Goal: Task Accomplishment & Management: Complete application form

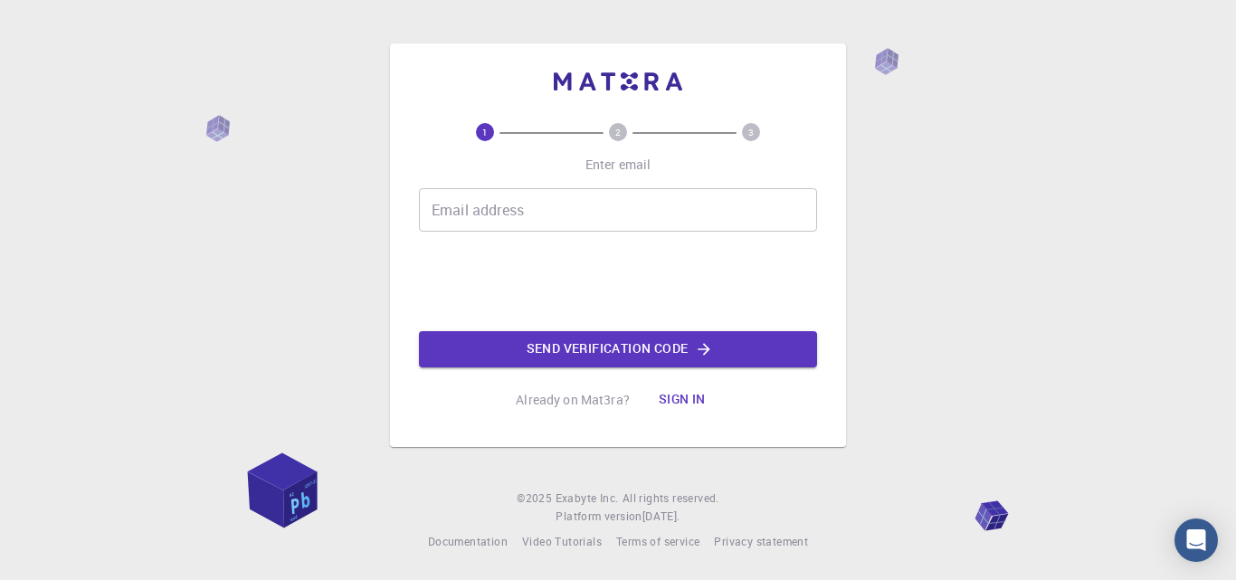
click at [562, 213] on input "Email address" at bounding box center [618, 209] width 398 height 43
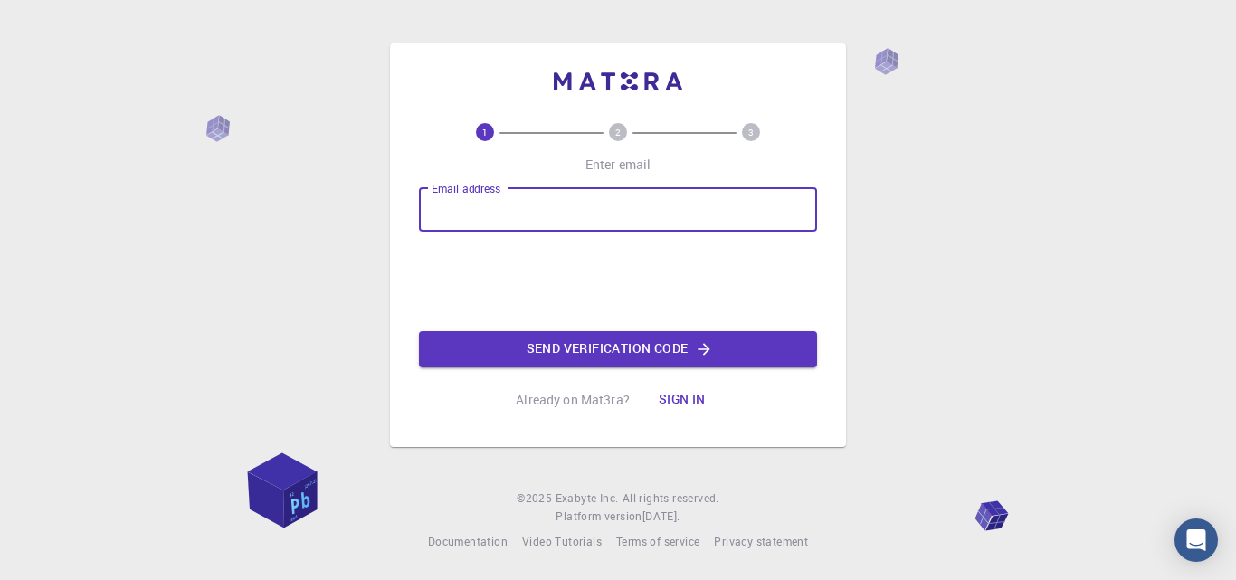
type input "profesor.rodrigo.viveros@gmail.com"
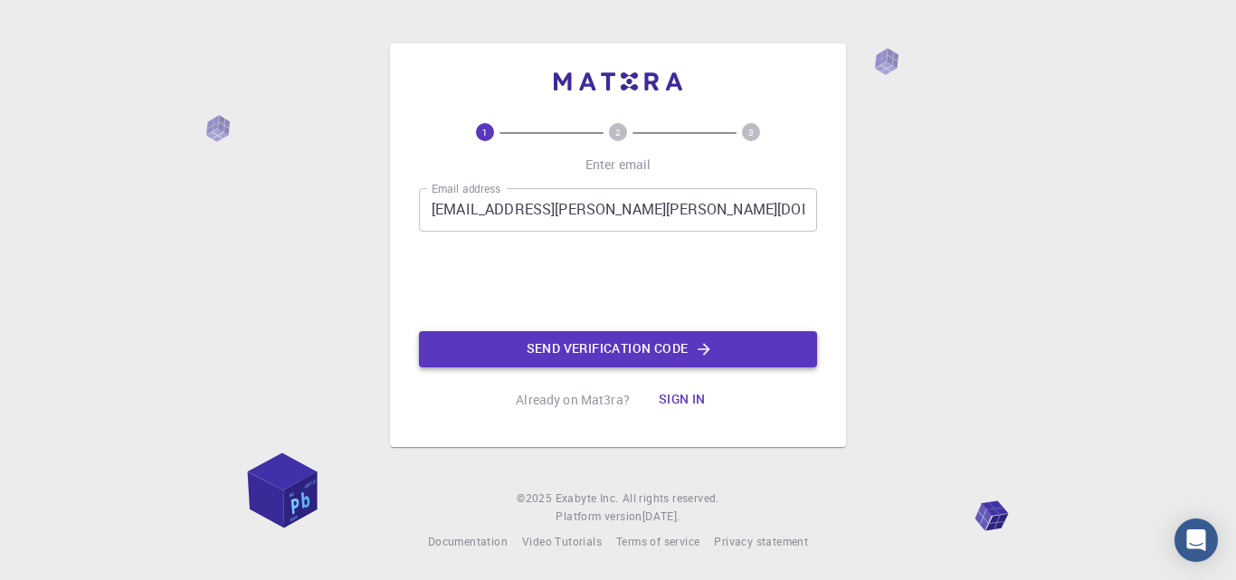
click at [621, 346] on button "Send verification code" at bounding box center [618, 349] width 398 height 36
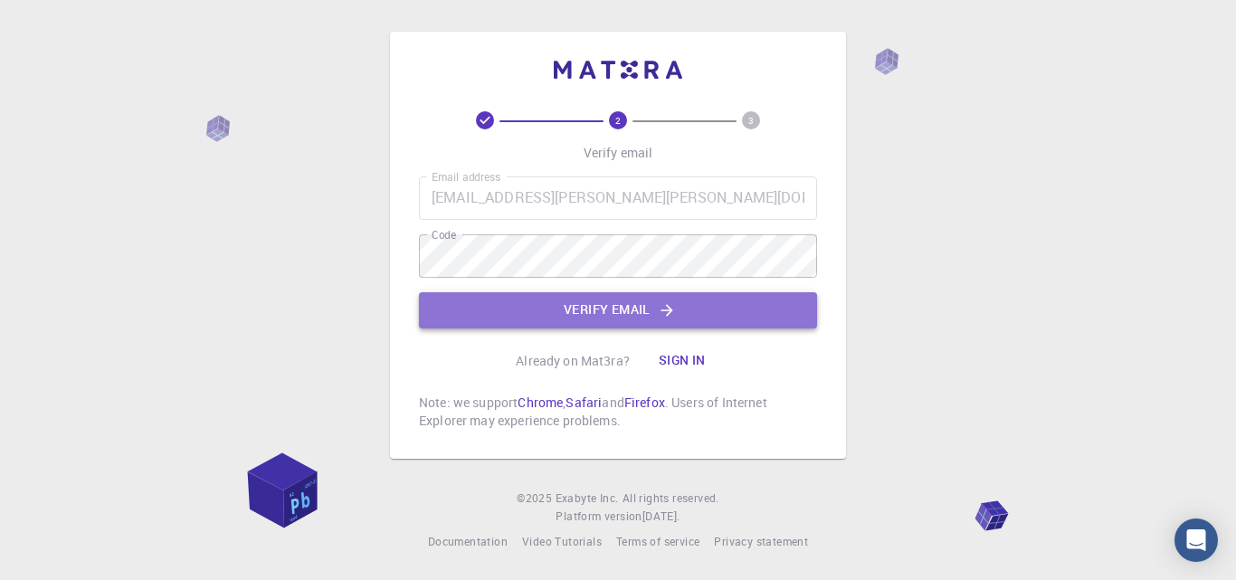
click at [608, 317] on button "Verify email" at bounding box center [618, 310] width 398 height 36
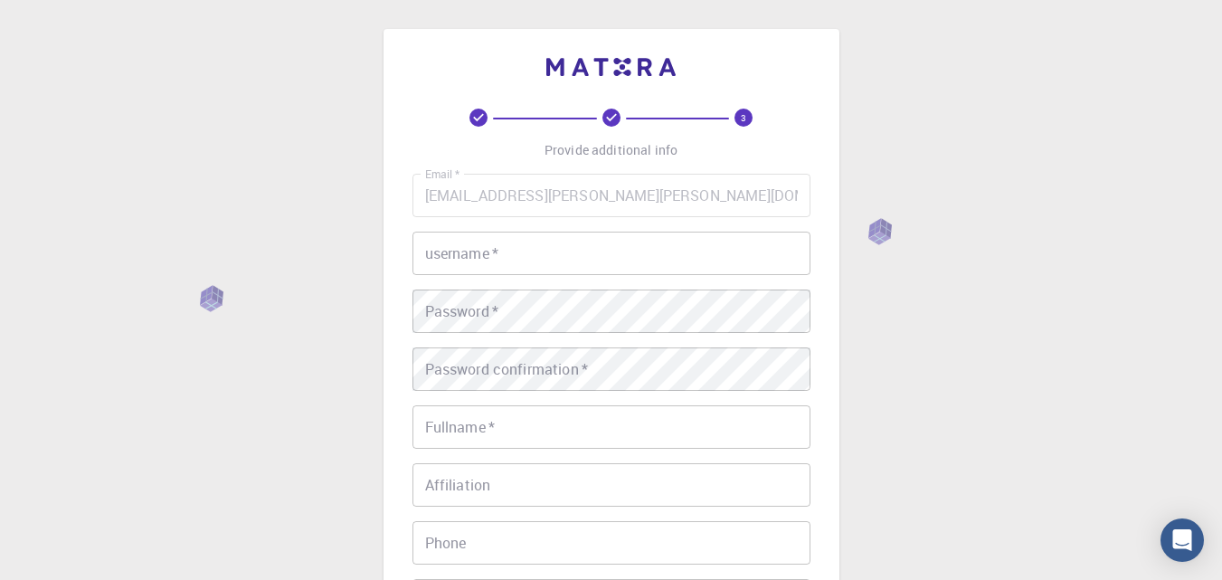
click at [537, 258] on input "username   *" at bounding box center [611, 253] width 398 height 43
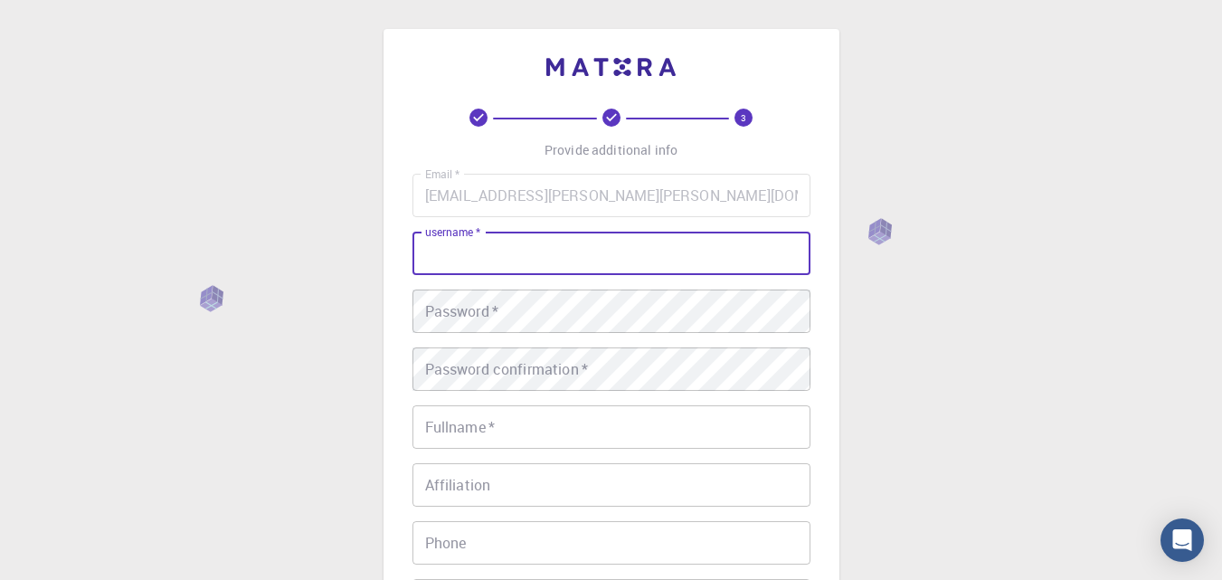
type input "R"
type input "p"
type input "Profesor Rodrigo"
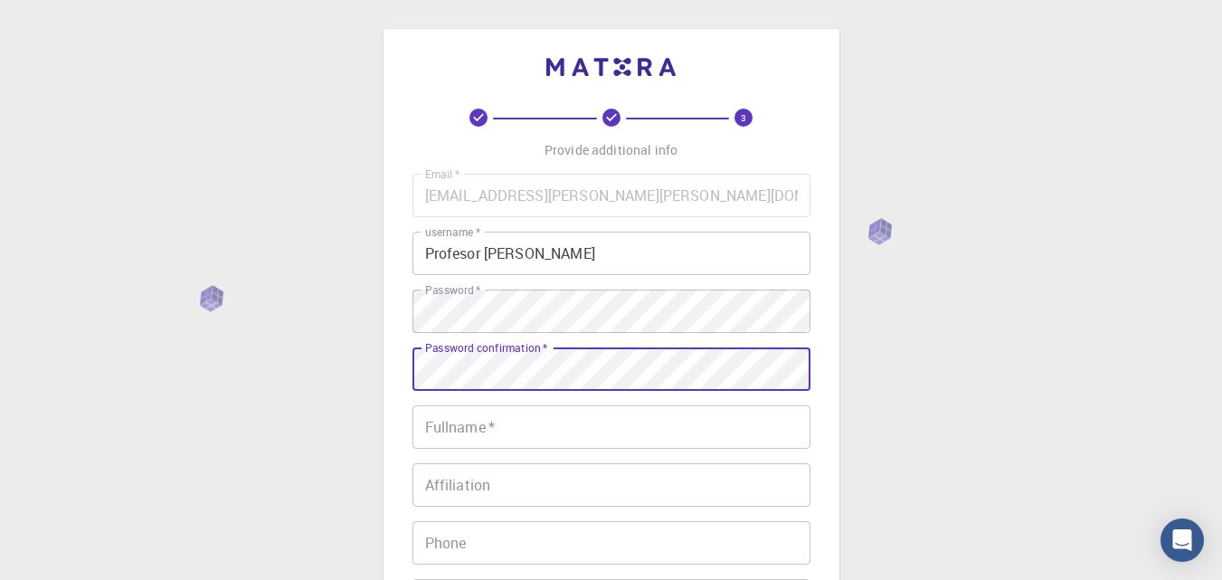
click at [541, 363] on div "Password confirmation   * Password confirmation   *" at bounding box center [611, 368] width 398 height 43
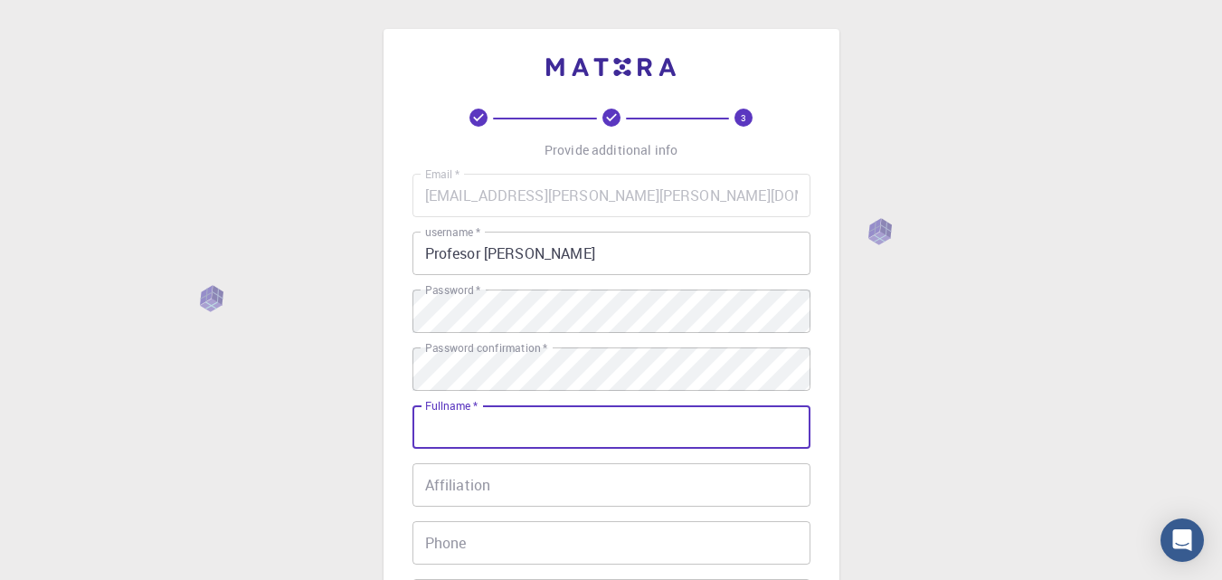
click at [510, 420] on input "Fullname   *" at bounding box center [611, 426] width 398 height 43
type input "RODRIGO ANDRÉS VIVEROS AZOCAR"
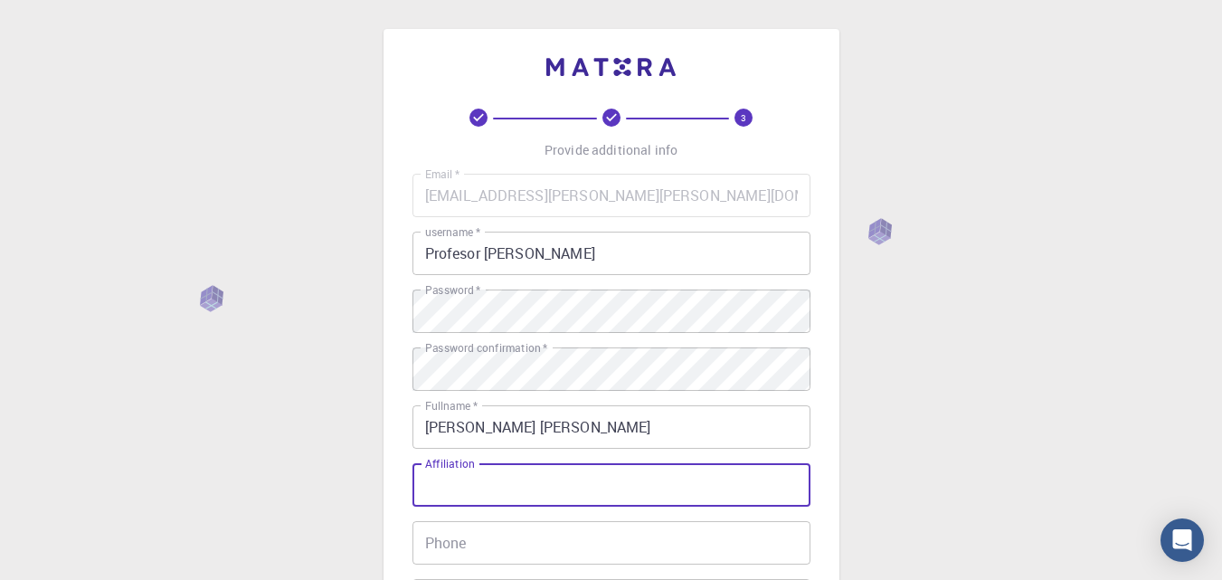
click at [551, 490] on input "Affiliation" at bounding box center [611, 484] width 398 height 43
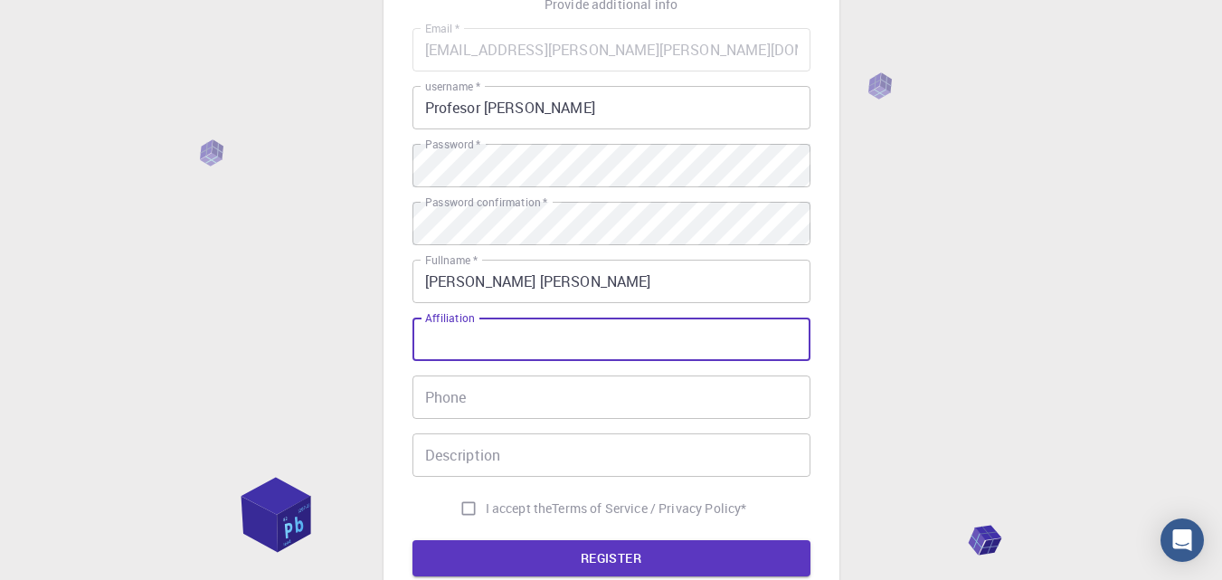
click at [593, 404] on input "Phone" at bounding box center [611, 396] width 398 height 43
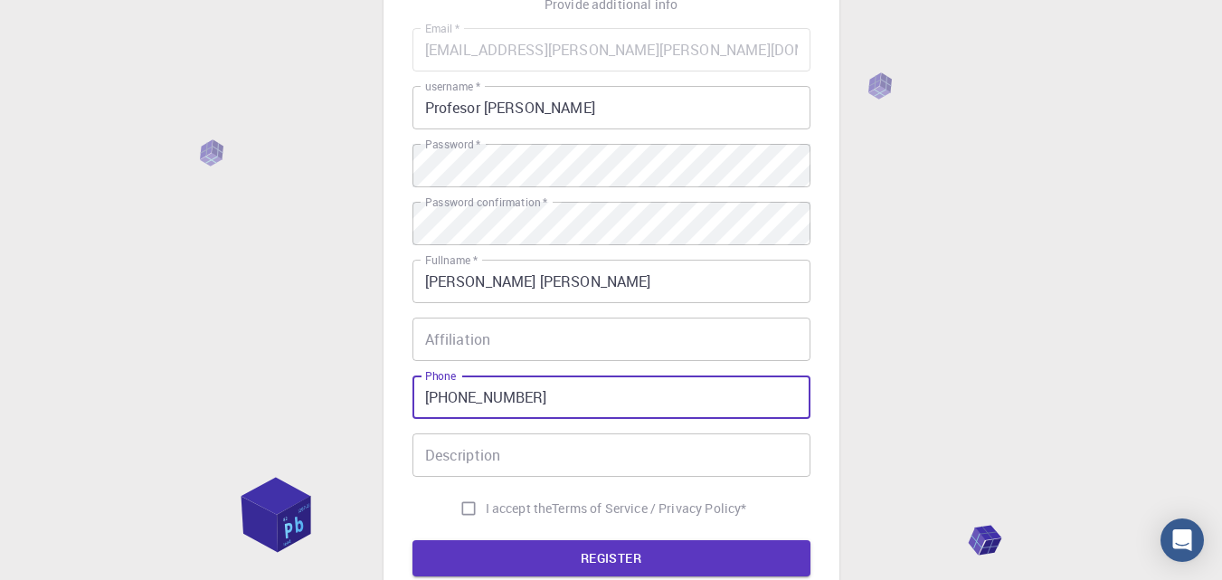
type input "+56990195582"
click at [521, 483] on div "Email   * profesor.rodrigo.viveros@gmail.com Email   * username   * Profesor Ro…" at bounding box center [611, 277] width 398 height 498
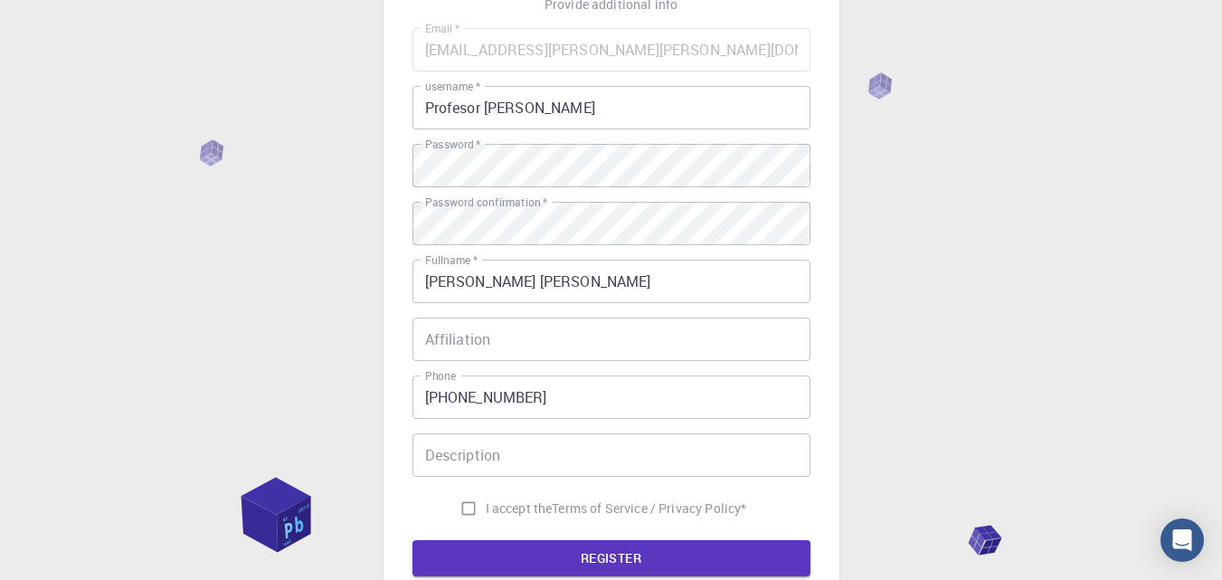
click at [505, 453] on input "Description" at bounding box center [611, 454] width 398 height 43
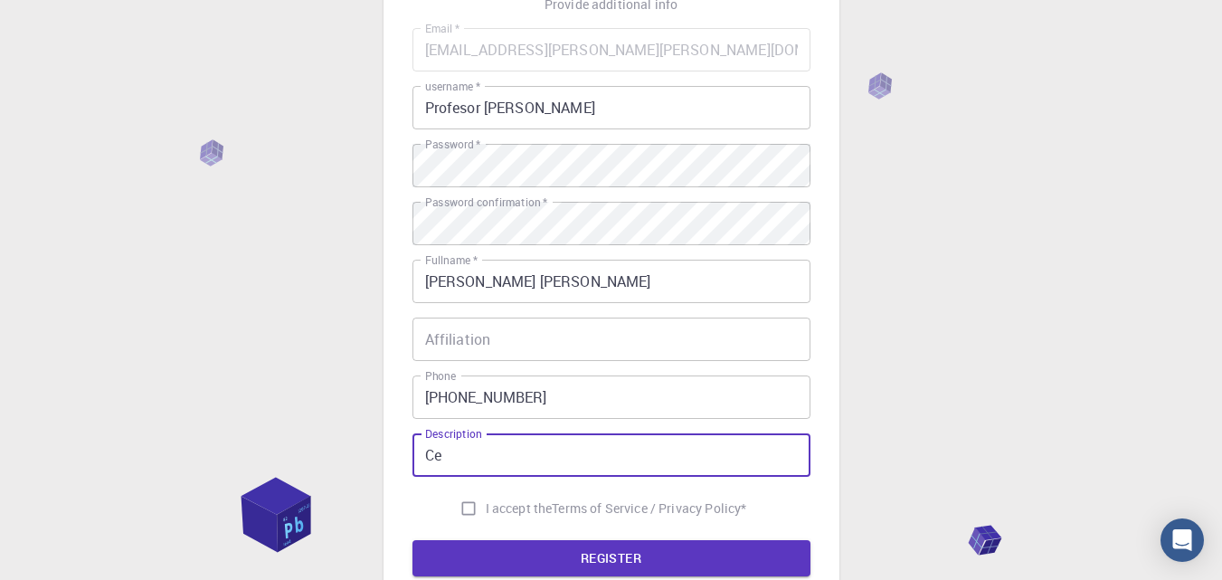
type input "C"
type input "Chemistry Teacher"
click at [569, 553] on button "REGISTER" at bounding box center [611, 558] width 398 height 36
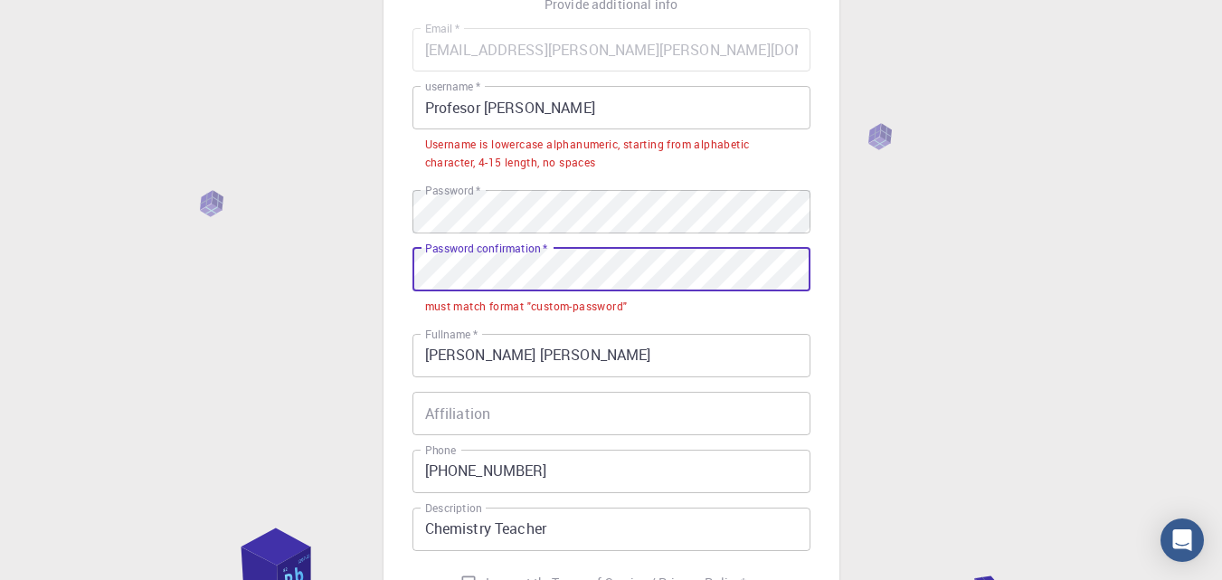
click at [394, 289] on div "3 Provide additional info Email   * profesor.rodrigo.viveros@gmail.com Email   …" at bounding box center [612, 320] width 456 height 875
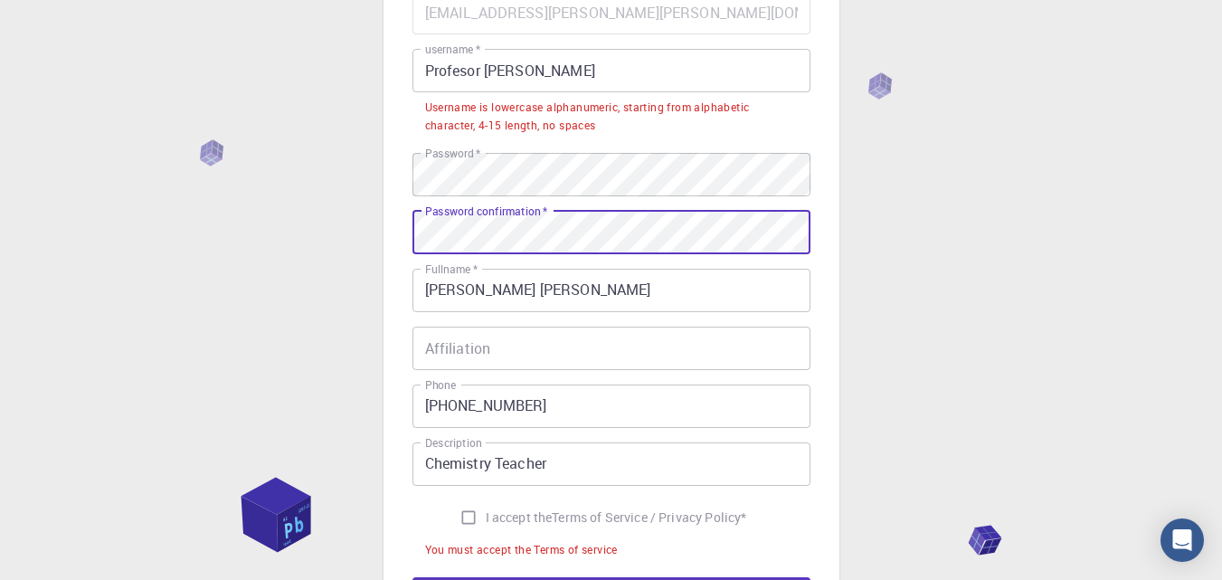
scroll to position [184, 0]
click at [464, 515] on input "I accept the Terms of Service / Privacy Policy *" at bounding box center [468, 516] width 34 height 34
checkbox input "true"
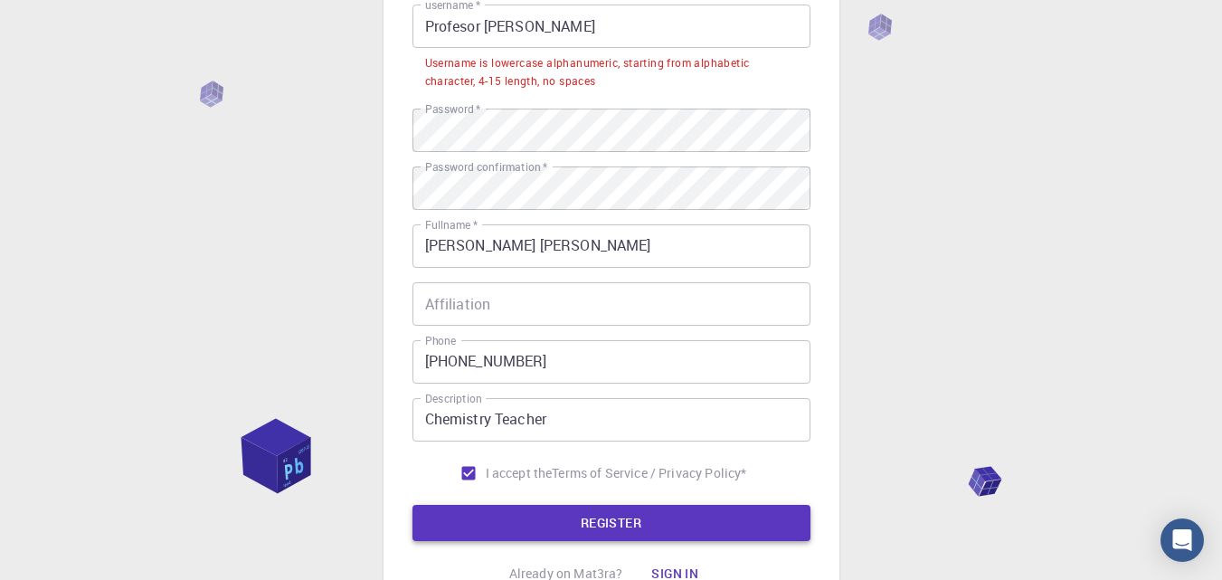
scroll to position [228, 0]
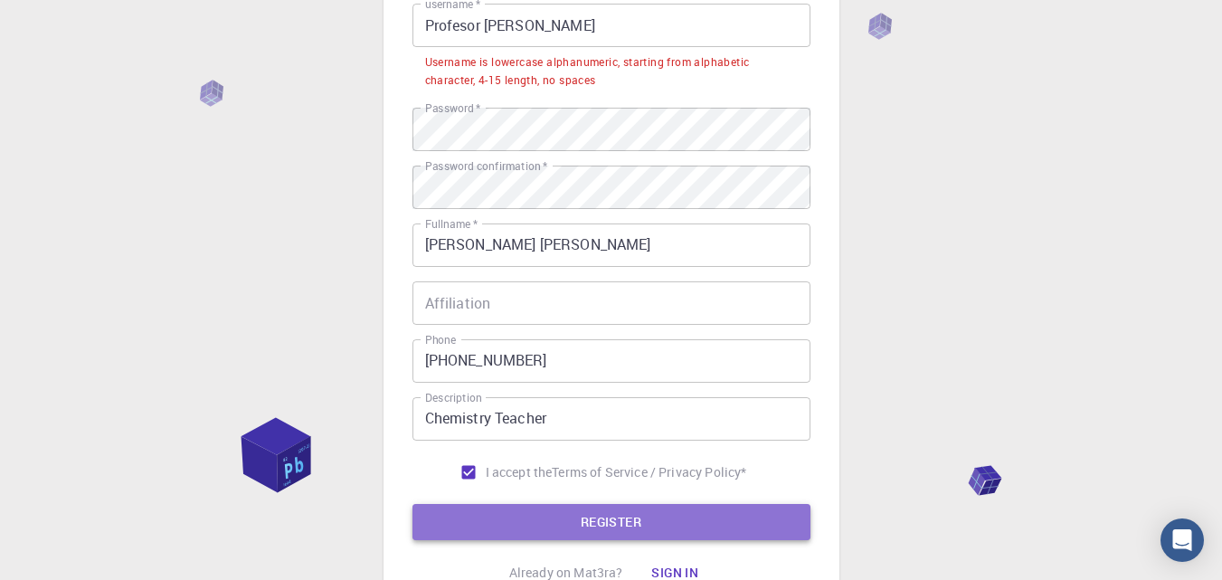
click at [515, 518] on button "REGISTER" at bounding box center [611, 522] width 398 height 36
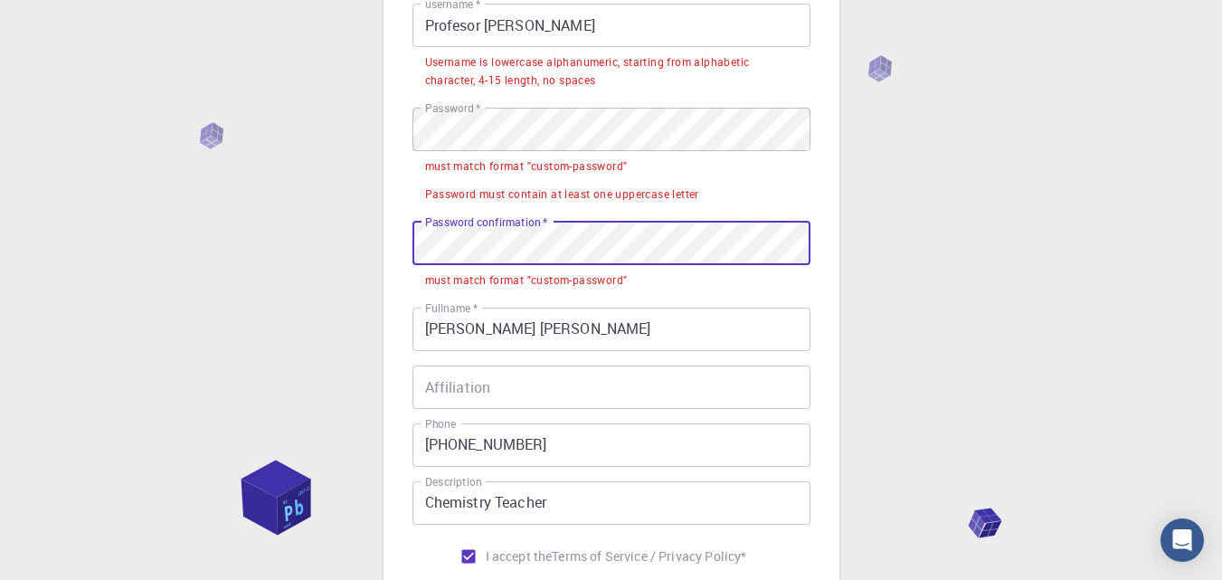
click at [407, 235] on div "3 Provide additional info Email   * profesor.rodrigo.viveros@gmail.com Email   …" at bounding box center [612, 252] width 456 height 903
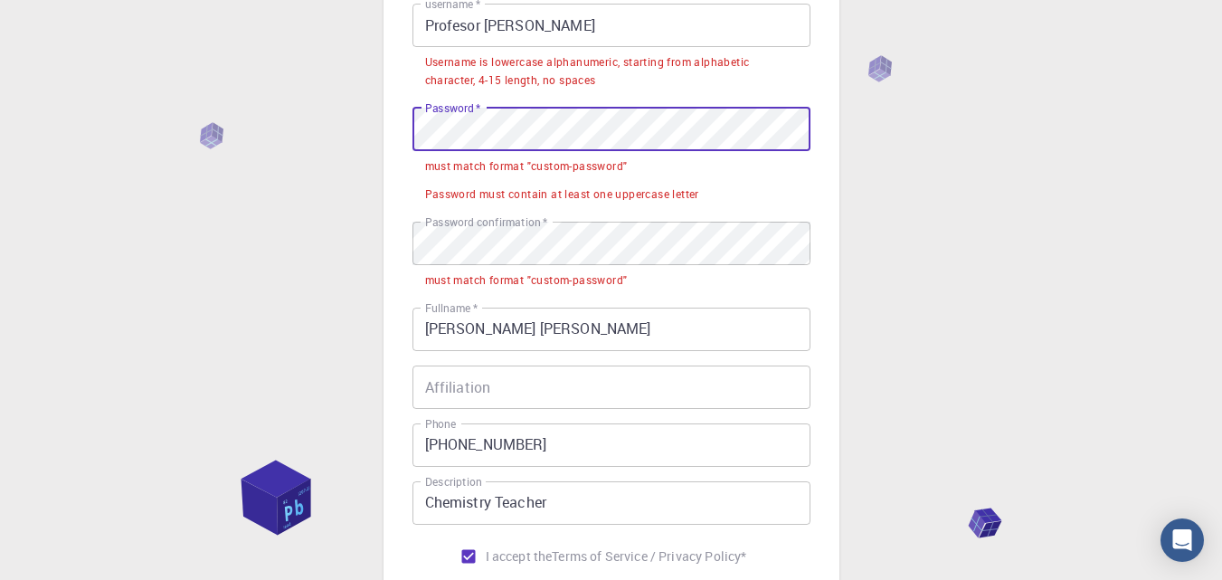
click at [370, 122] on div "3 Provide additional info Email   * profesor.rodrigo.viveros@gmail.com Email   …" at bounding box center [611, 297] width 1222 height 1050
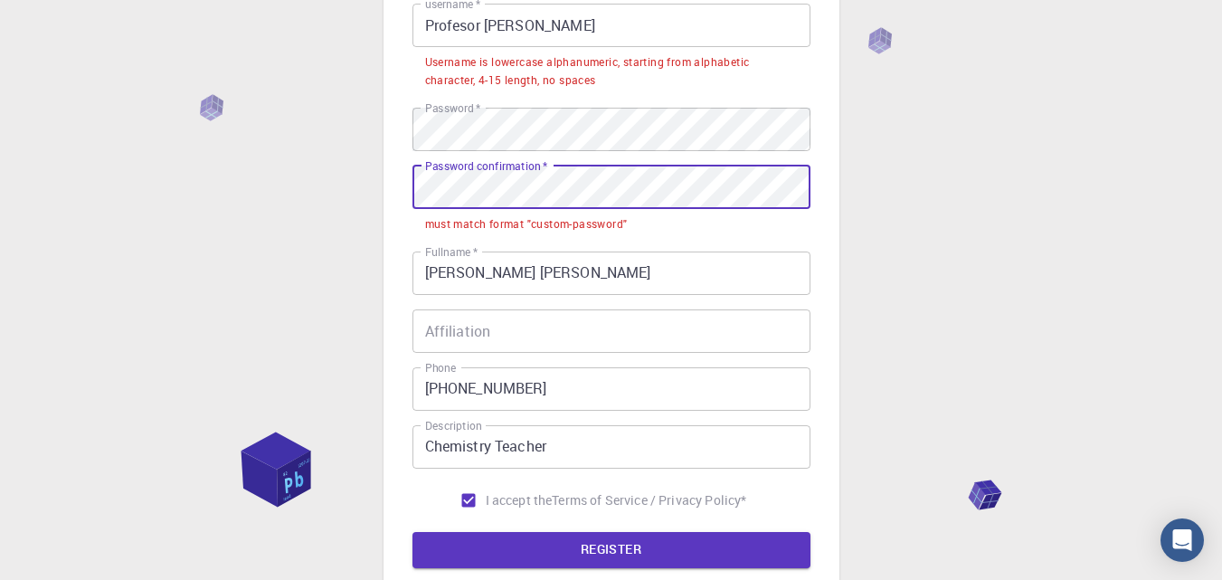
click at [401, 187] on div "3 Provide additional info Email   * profesor.rodrigo.viveros@gmail.com Email   …" at bounding box center [612, 224] width 456 height 847
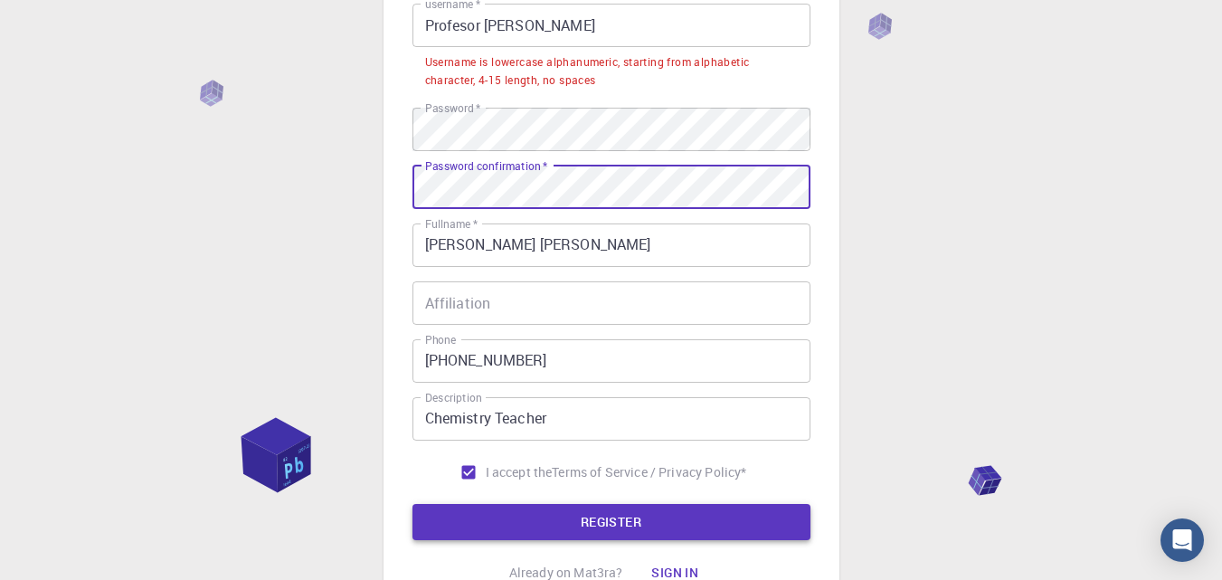
click at [534, 521] on button "REGISTER" at bounding box center [611, 522] width 398 height 36
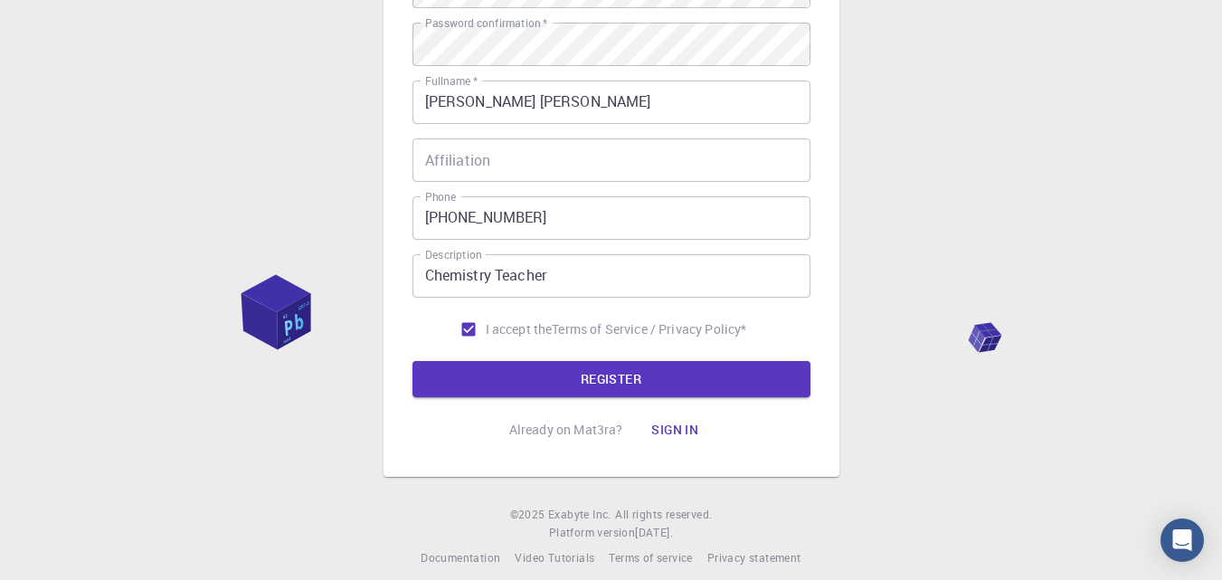
scroll to position [372, 0]
click at [615, 378] on button "REGISTER" at bounding box center [611, 378] width 398 height 36
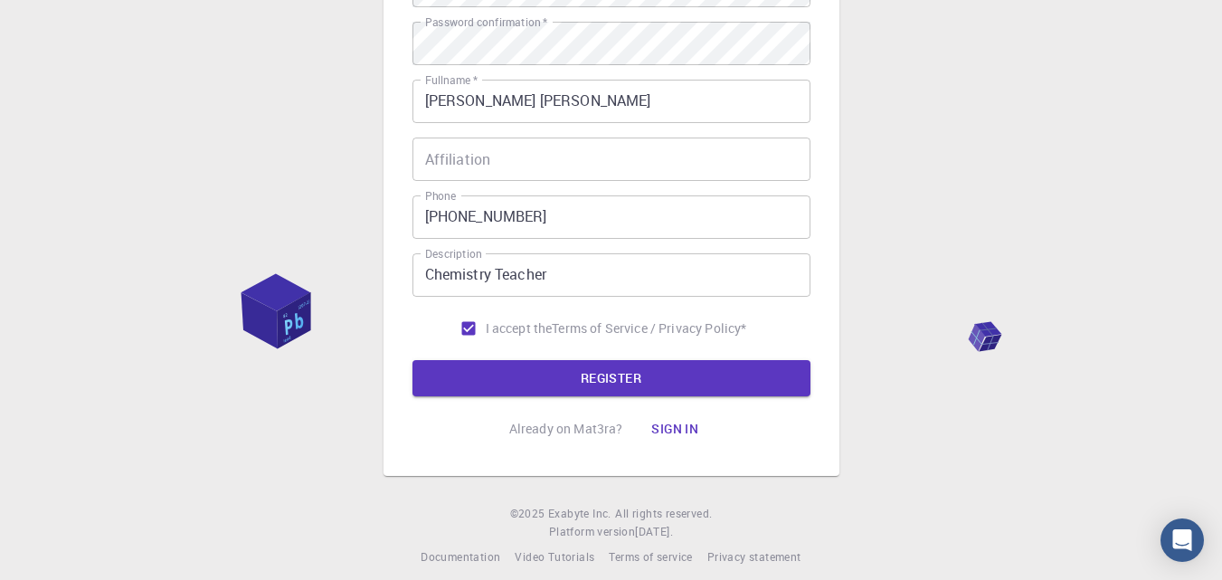
click at [523, 156] on input "Affiliation" at bounding box center [611, 158] width 398 height 43
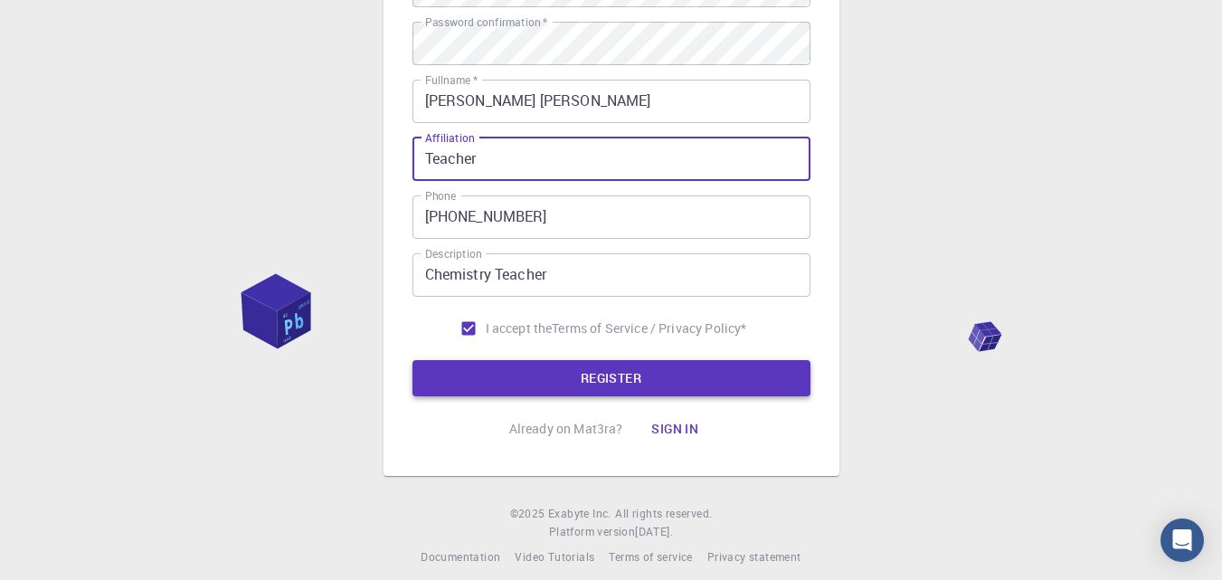
type input "Teacher"
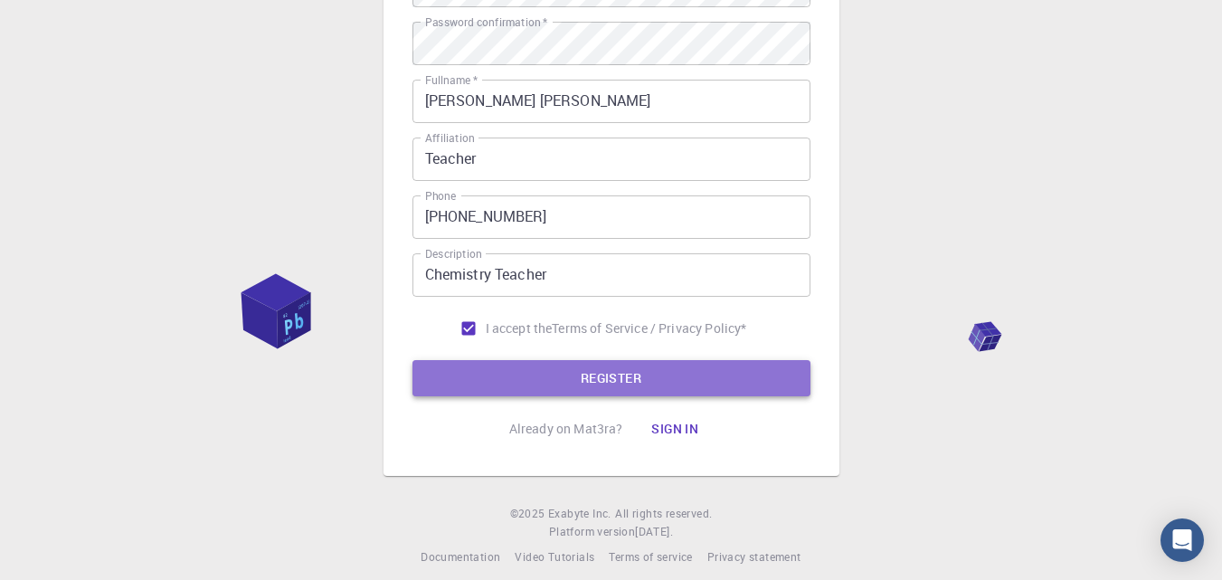
click at [635, 381] on button "REGISTER" at bounding box center [611, 378] width 398 height 36
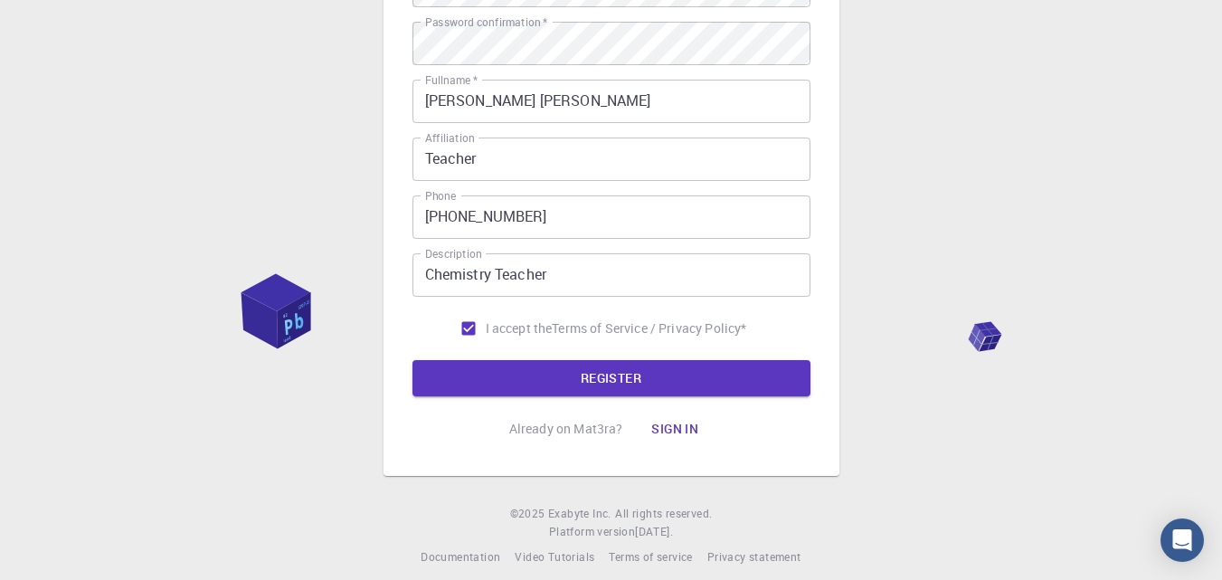
scroll to position [0, 0]
